Goal: Task Accomplishment & Management: Manage account settings

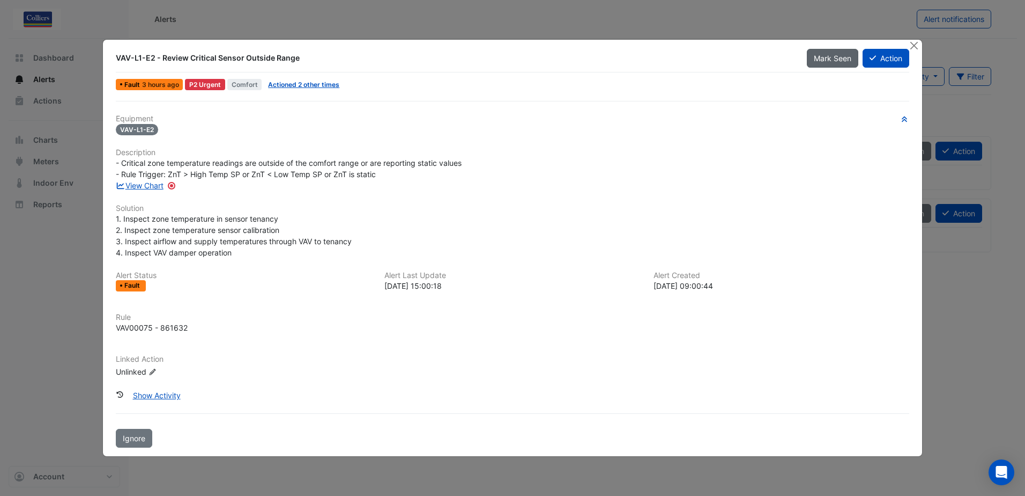
click at [819, 60] on span "Mark Seen" at bounding box center [833, 58] width 38 height 9
click at [824, 58] on span "[PERSON_NAME]" at bounding box center [821, 58] width 61 height 9
click at [916, 41] on button "Close" at bounding box center [914, 45] width 11 height 11
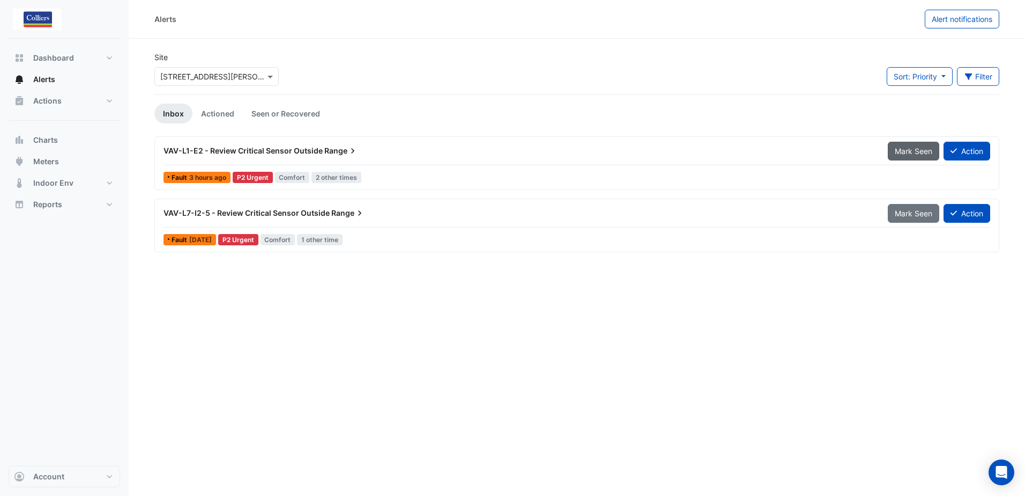
click at [910, 153] on span "Mark Seen" at bounding box center [914, 150] width 38 height 9
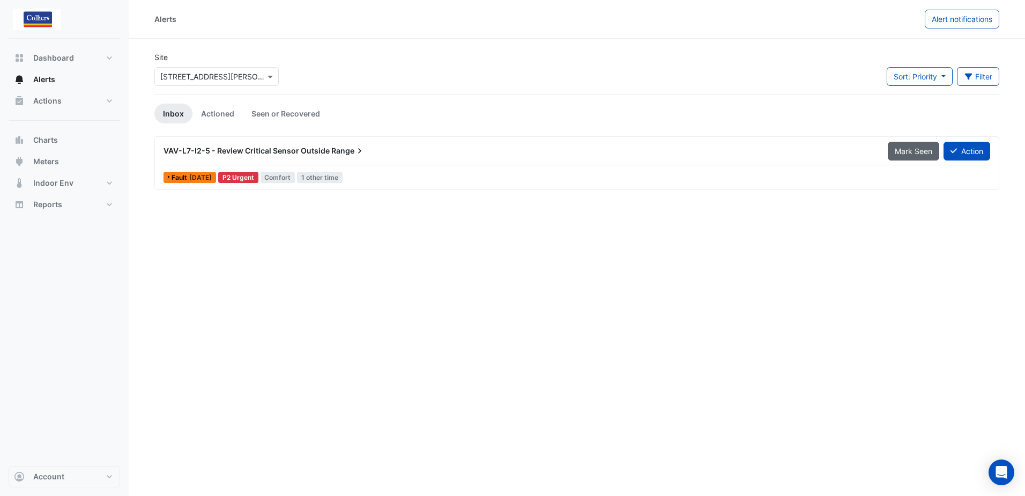
click at [903, 147] on span "Mark Seen" at bounding box center [914, 150] width 38 height 9
